Goal: Check status: Check status

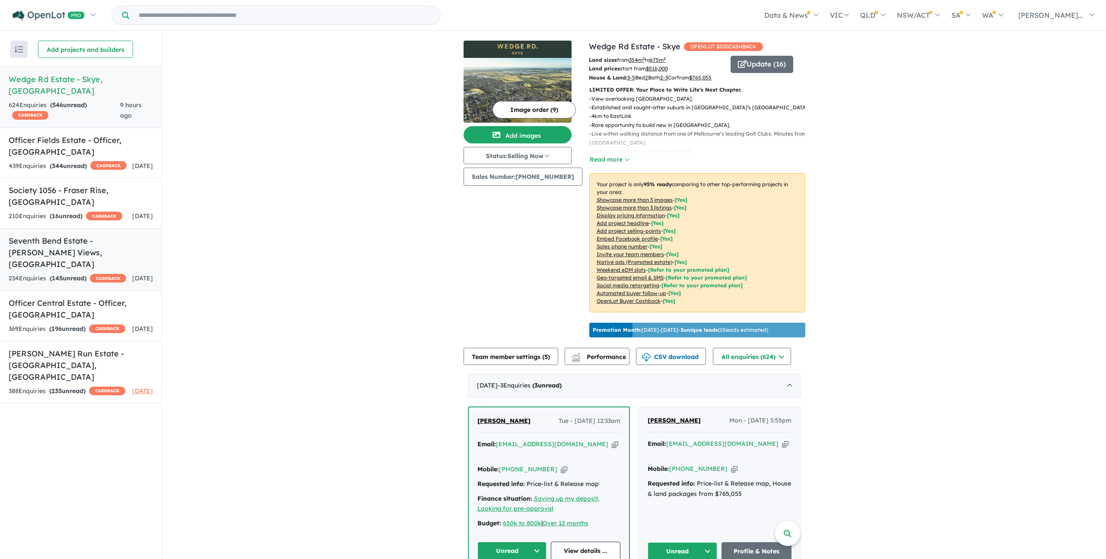
click at [86, 274] on div "234 Enquir ies ( 145 unread) CASHBACK" at bounding box center [68, 279] width 118 height 10
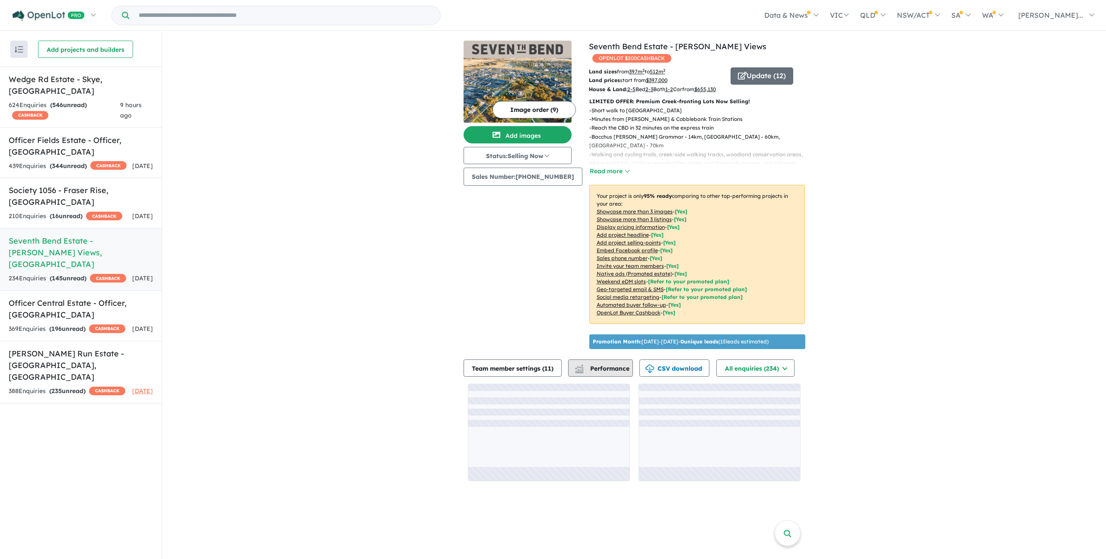
click at [618, 373] on span "Performance" at bounding box center [602, 369] width 53 height 8
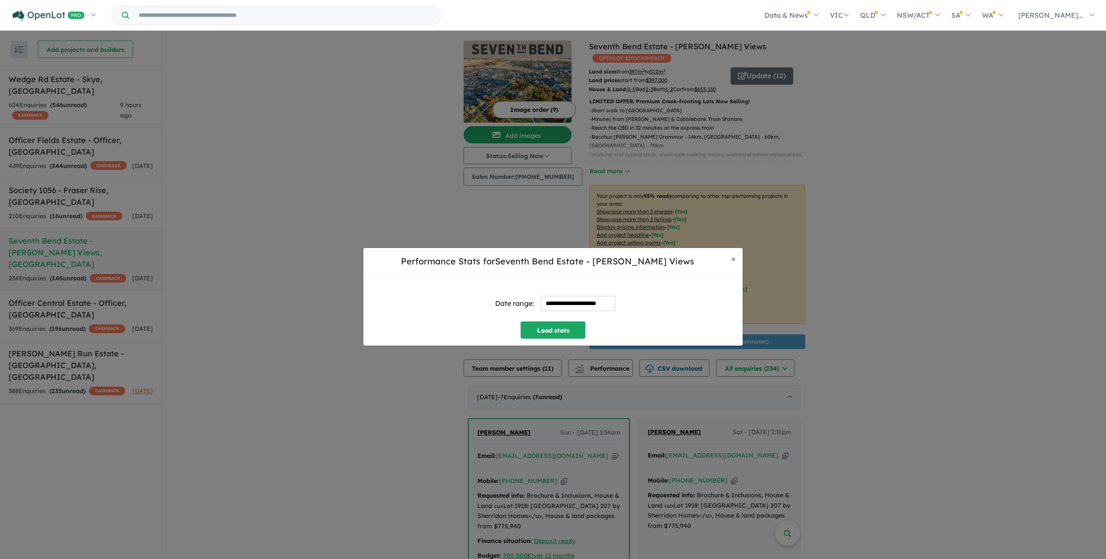
drag, startPoint x: 592, startPoint y: 298, endPoint x: 590, endPoint y: 292, distance: 6.0
click at [592, 298] on input "**********" at bounding box center [578, 303] width 74 height 15
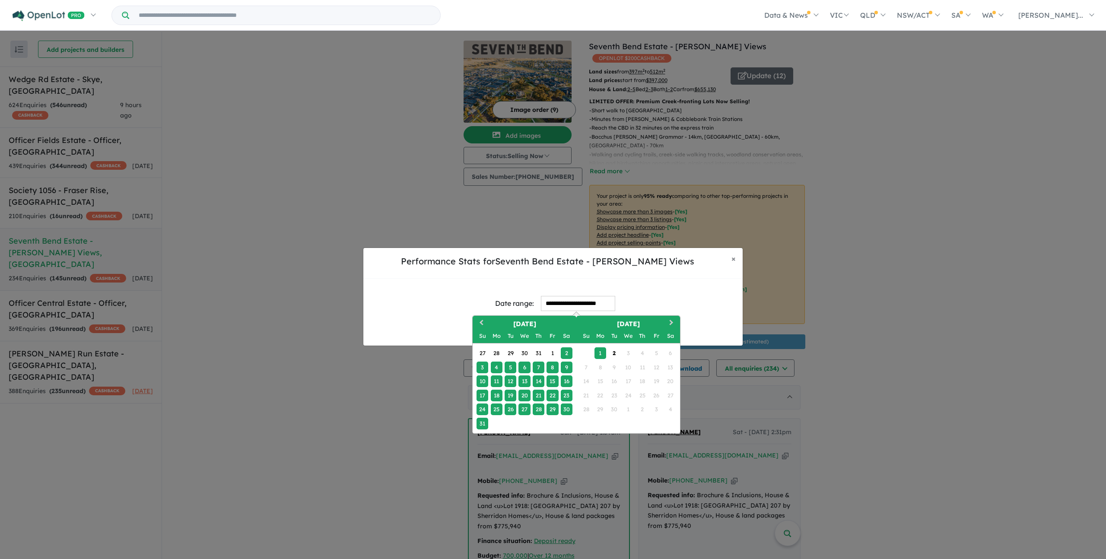
click at [491, 410] on div "25" at bounding box center [497, 410] width 12 height 12
click at [483, 424] on div "31" at bounding box center [483, 424] width 12 height 12
type input "**********"
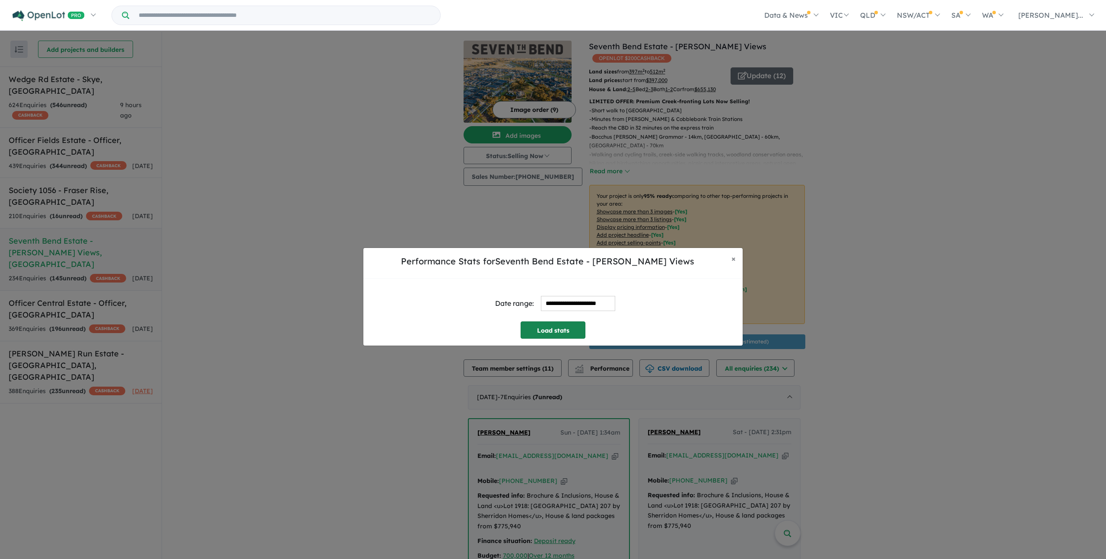
click at [564, 331] on button "Load stats" at bounding box center [553, 330] width 65 height 17
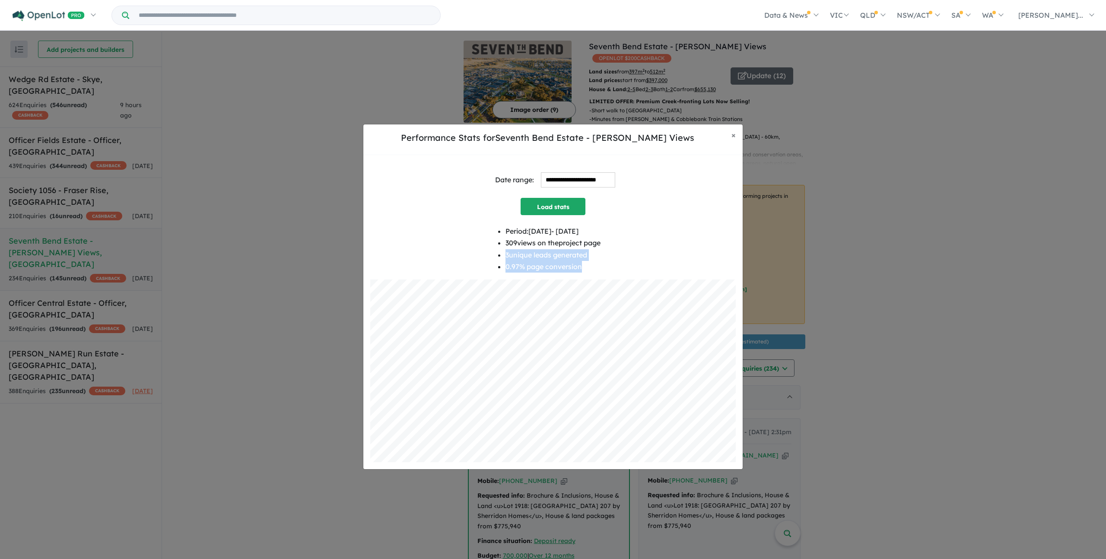
drag, startPoint x: 492, startPoint y: 258, endPoint x: 585, endPoint y: 262, distance: 93.0
click at [583, 262] on div "Period: [DATE] - [DATE] 309 views on the project page 3 unique leads generated …" at bounding box center [553, 253] width 366 height 54
click at [590, 262] on li "0.97 % page conversion" at bounding box center [553, 267] width 95 height 12
